Goal: Task Accomplishment & Management: Manage account settings

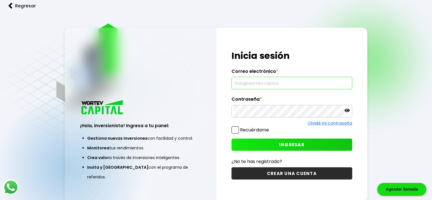
click at [261, 84] on input "text" at bounding box center [292, 83] width 116 height 12
click at [269, 82] on input "text" at bounding box center [292, 83] width 116 height 12
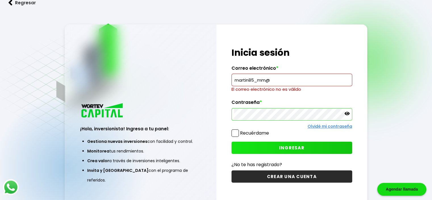
click at [291, 84] on input "martin85_mm@" at bounding box center [292, 80] width 116 height 12
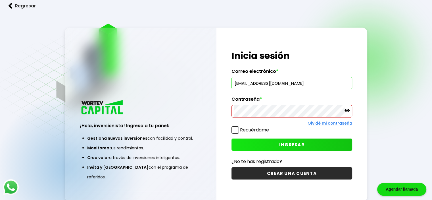
type input "[EMAIL_ADDRESS][DOMAIN_NAME]"
click at [314, 142] on button "INGRESAR" at bounding box center [292, 144] width 121 height 12
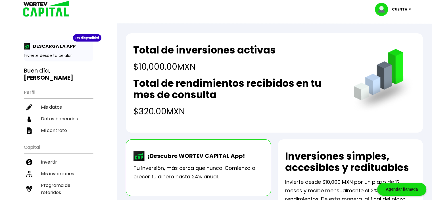
click at [398, 9] on p "Cuenta" at bounding box center [399, 9] width 15 height 9
click at [316, 66] on div "Total de inversiones activas $10,000.00 MXN Total de rendimientos recibidos en …" at bounding box center [237, 80] width 209 height 73
click at [47, 68] on h3 "Buen día, [PERSON_NAME]" at bounding box center [58, 74] width 69 height 14
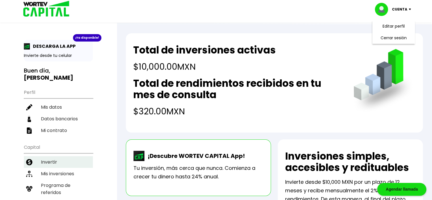
click at [56, 156] on li "Invertir" at bounding box center [58, 162] width 69 height 12
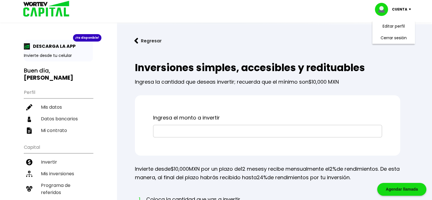
scroll to position [85, 0]
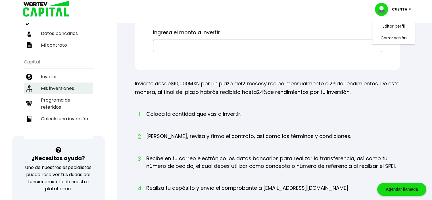
click at [58, 82] on li "Mis inversiones" at bounding box center [58, 88] width 69 height 12
